Goal: Task Accomplishment & Management: Manage account settings

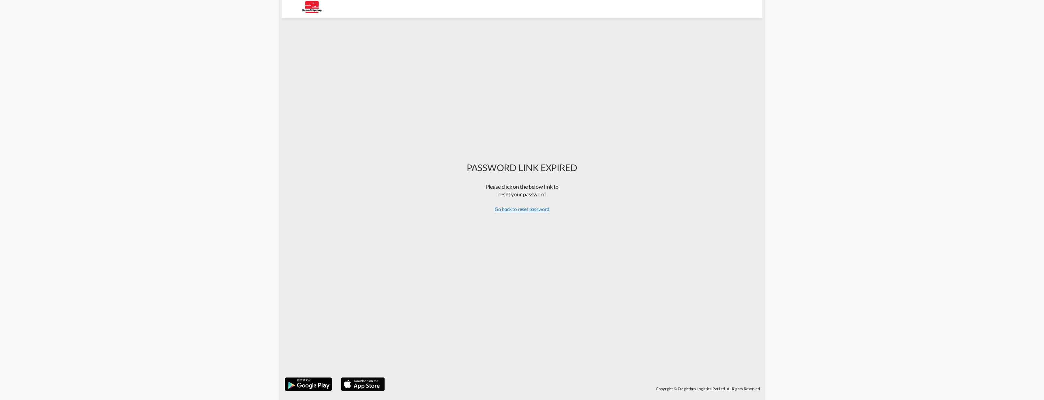
click at [514, 210] on span "Go back to reset password" at bounding box center [521, 209] width 55 height 6
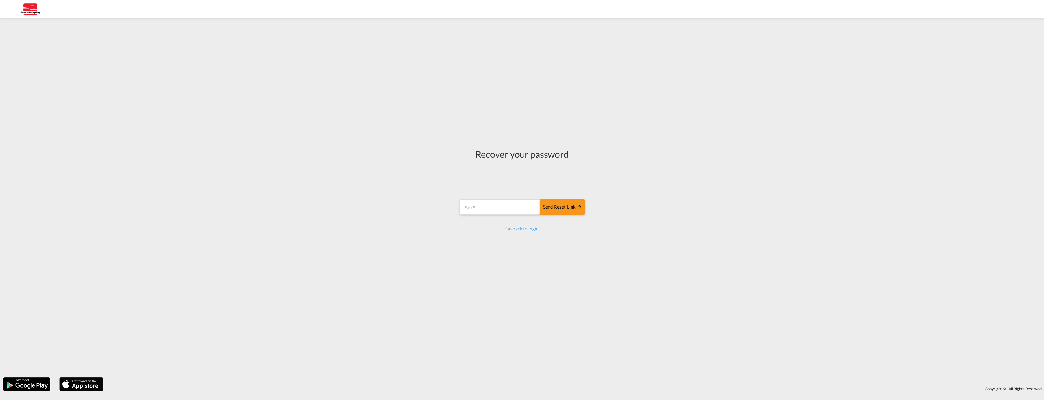
click at [829, 234] on div "Recover your password Send reset link Email field is required Send reset link G…" at bounding box center [522, 197] width 1044 height 353
click at [488, 210] on input "email" at bounding box center [499, 206] width 81 height 15
type input "[EMAIL_ADDRESS][DOMAIN_NAME]"
click at [559, 206] on div "Send reset link" at bounding box center [562, 206] width 39 height 7
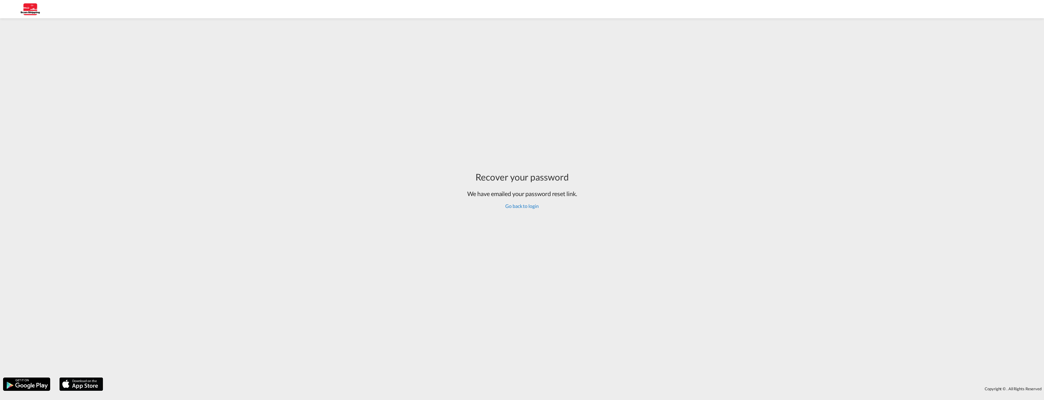
click at [514, 207] on link "Go back to login" at bounding box center [521, 206] width 33 height 6
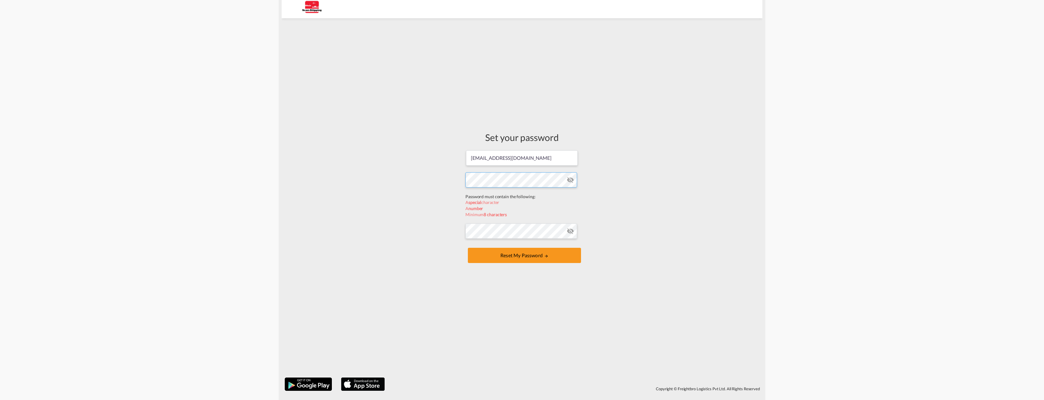
click at [478, 194] on form "[EMAIL_ADDRESS][DOMAIN_NAME] Password must contain the following: A special cha…" at bounding box center [521, 207] width 113 height 115
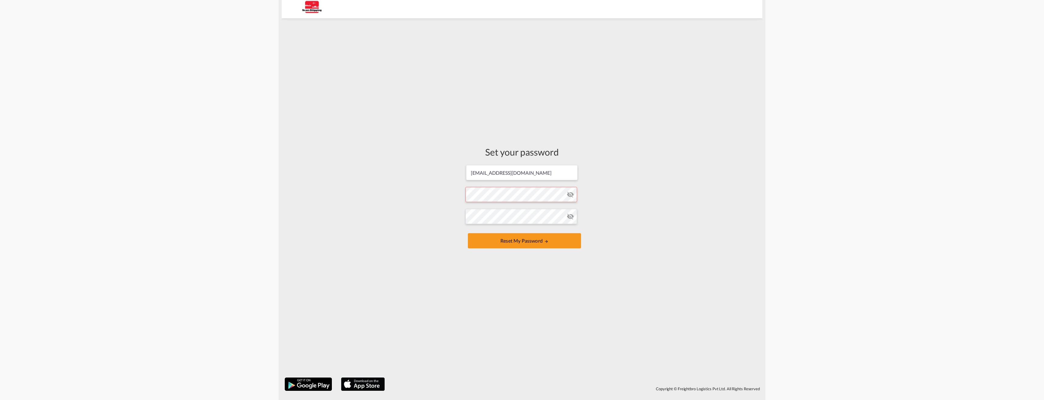
click at [712, 151] on div "Set your password [EMAIL_ADDRESS][DOMAIN_NAME] Password must contain the follow…" at bounding box center [522, 197] width 480 height 353
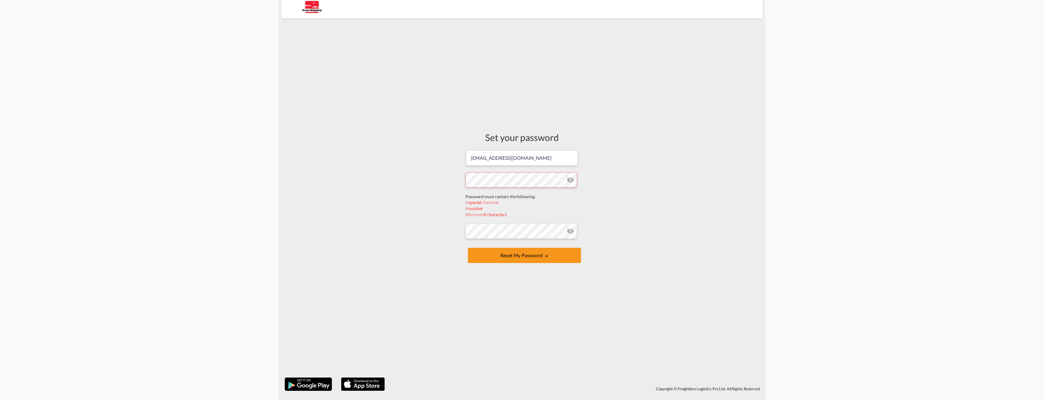
click at [491, 194] on form "[EMAIL_ADDRESS][DOMAIN_NAME] Password must contain the following: A special cha…" at bounding box center [521, 207] width 113 height 115
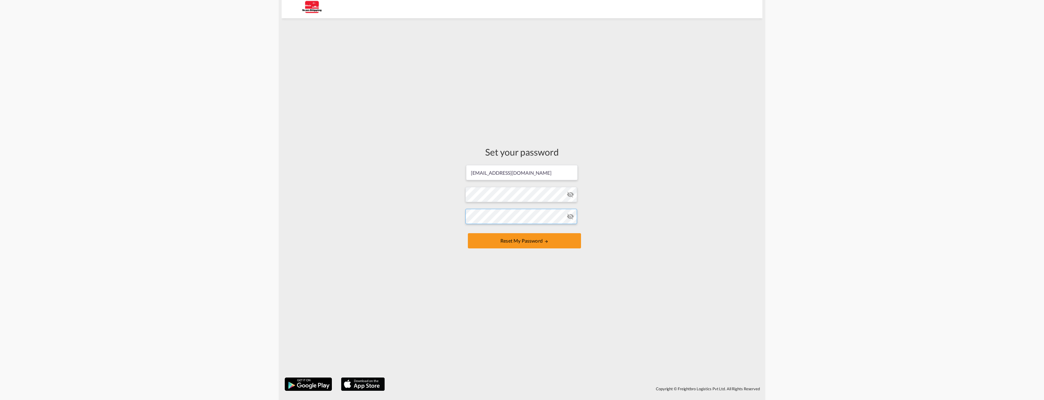
click at [485, 229] on form "[EMAIL_ADDRESS][DOMAIN_NAME] Password must contain the following: A special cha…" at bounding box center [521, 207] width 113 height 86
click at [521, 240] on button "Reset my password" at bounding box center [524, 240] width 113 height 15
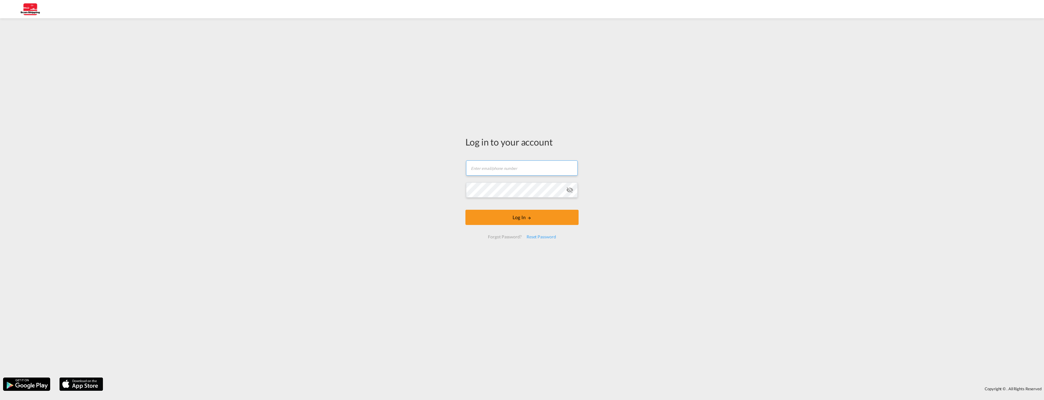
type input "[EMAIL_ADDRESS][DOMAIN_NAME]"
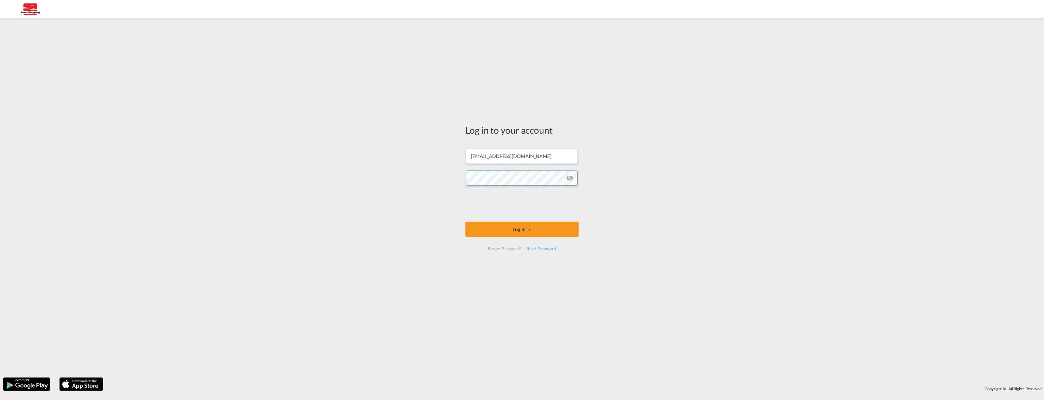
click at [423, 175] on div "Log in to your account [EMAIL_ADDRESS][DOMAIN_NAME] Log In Forgot Password? Res…" at bounding box center [522, 197] width 1044 height 353
click at [518, 233] on button "Log In" at bounding box center [521, 228] width 113 height 15
